Goal: Information Seeking & Learning: Learn about a topic

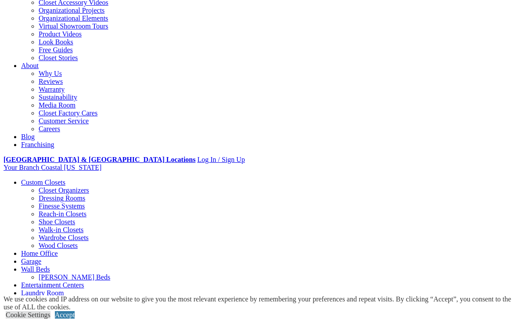
scroll to position [173, 0]
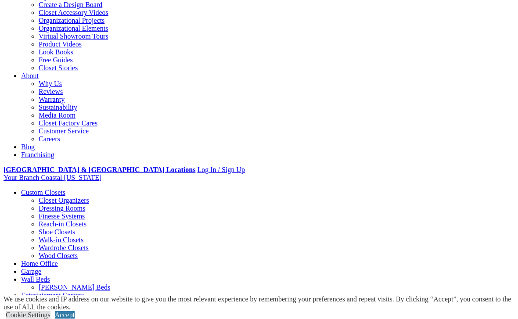
click at [75, 319] on link "Accept" at bounding box center [65, 314] width 20 height 7
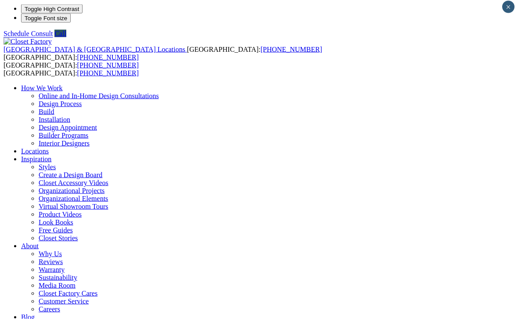
scroll to position [0, 0]
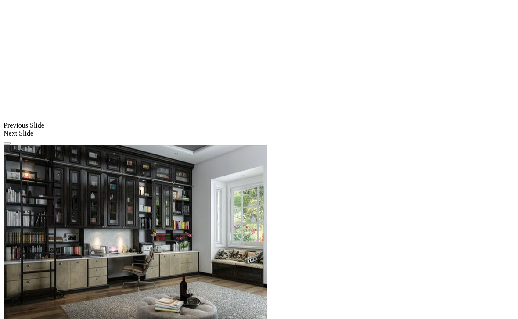
scroll to position [738, 0]
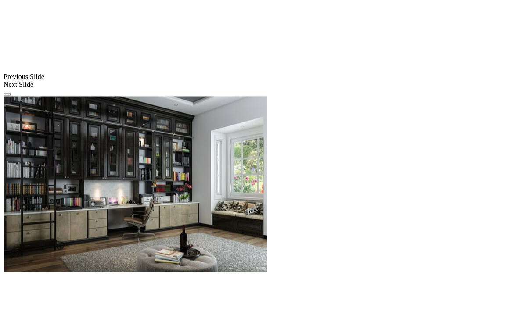
scroll to position [784, 0]
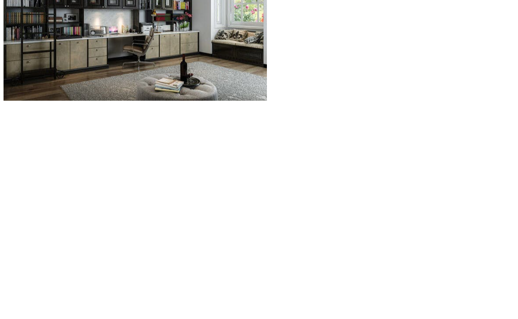
scroll to position [959, 0]
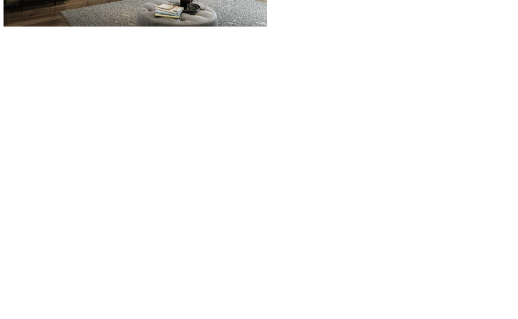
scroll to position [1040, 0]
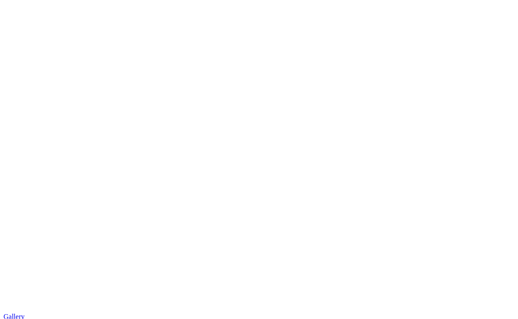
scroll to position [1262, 0]
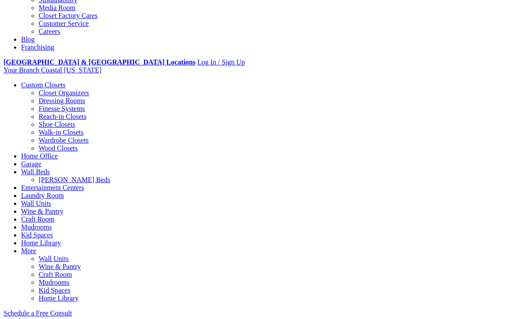
scroll to position [281, 0]
click at [68, 255] on link "Wall Units" at bounding box center [54, 258] width 30 height 7
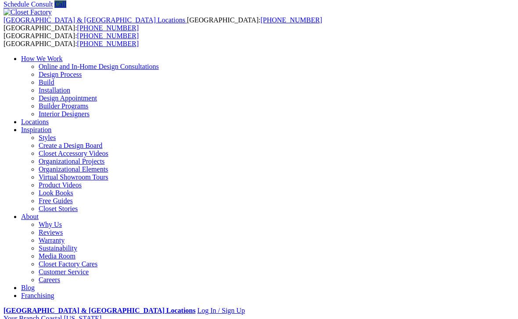
scroll to position [30, 0]
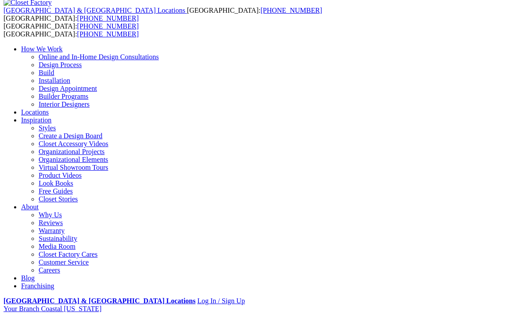
scroll to position [45, 0]
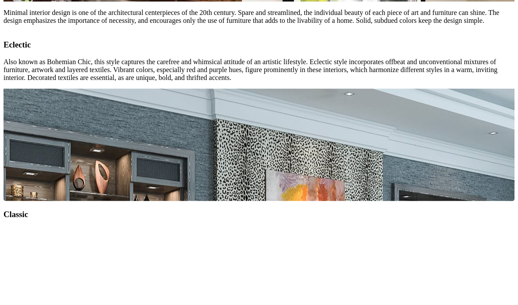
scroll to position [3464, 0]
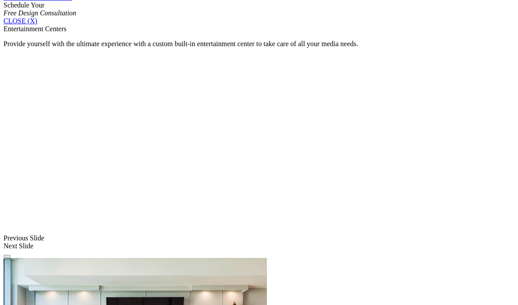
scroll to position [598, 0]
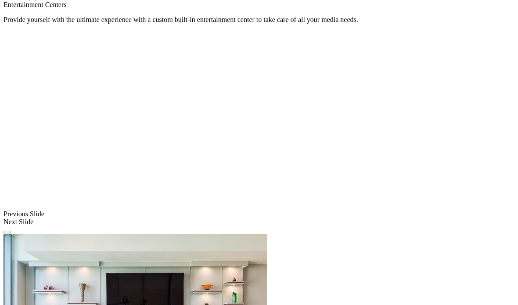
scroll to position [620, 0]
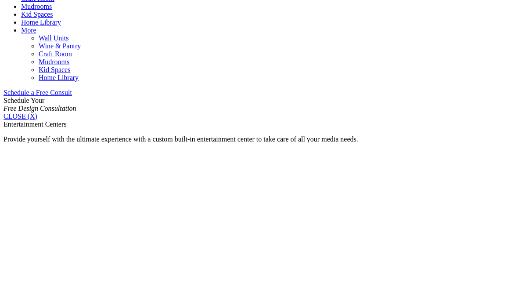
scroll to position [502, 0]
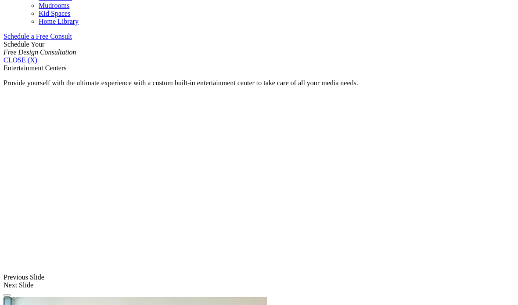
scroll to position [488, 0]
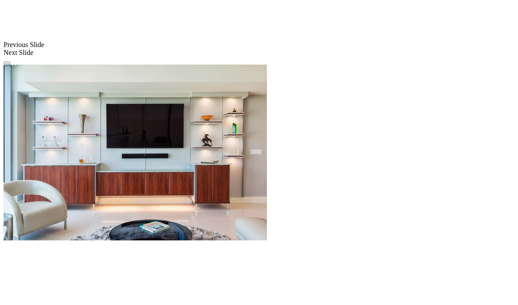
scroll to position [688, 0]
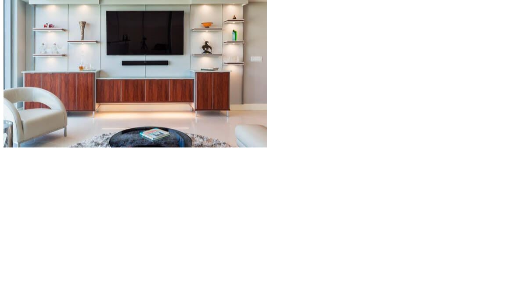
scroll to position [882, 0]
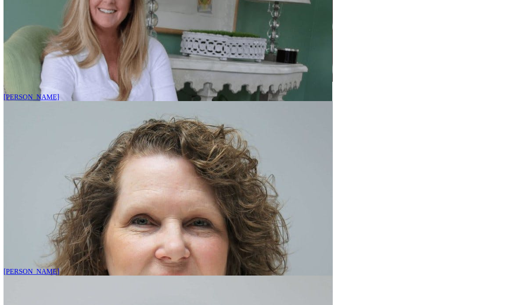
scroll to position [3805, 0]
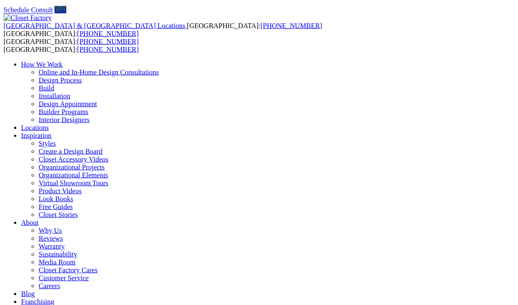
scroll to position [27, 0]
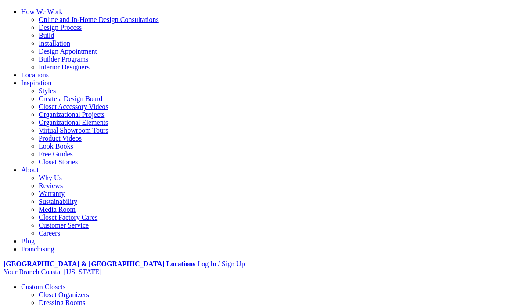
scroll to position [79, 0]
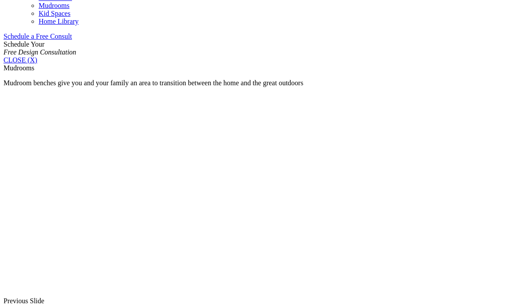
scroll to position [569, 0]
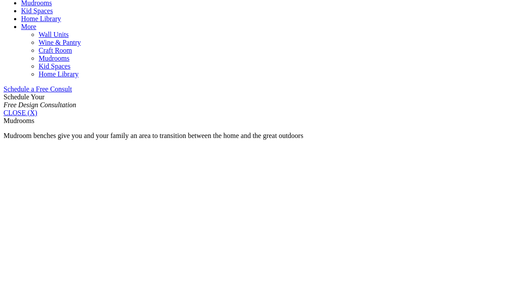
scroll to position [506, 0]
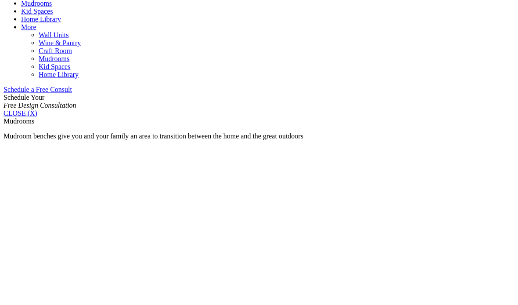
type input "*****"
click input "*" at bounding box center [0, 0] width 0 height 0
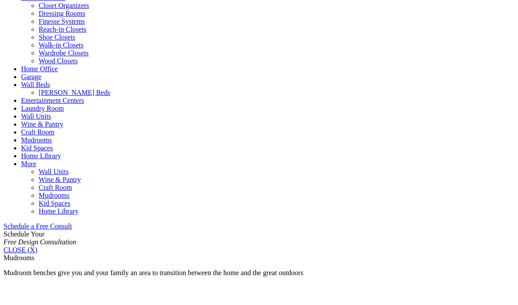
scroll to position [368, 0]
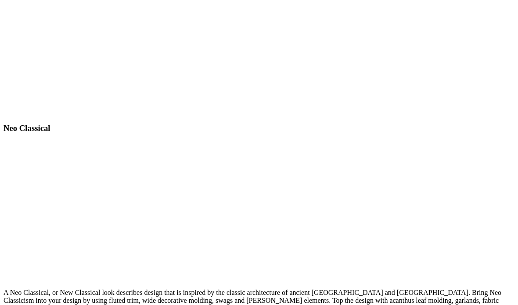
scroll to position [2065, 0]
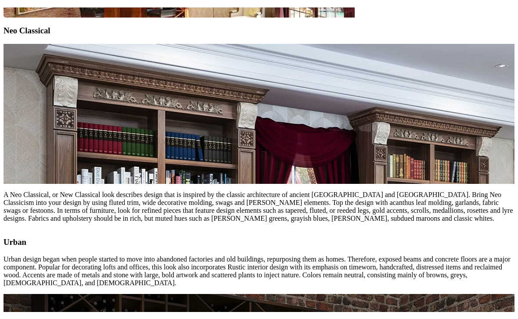
scroll to position [2190, 0]
